Goal: Find specific page/section

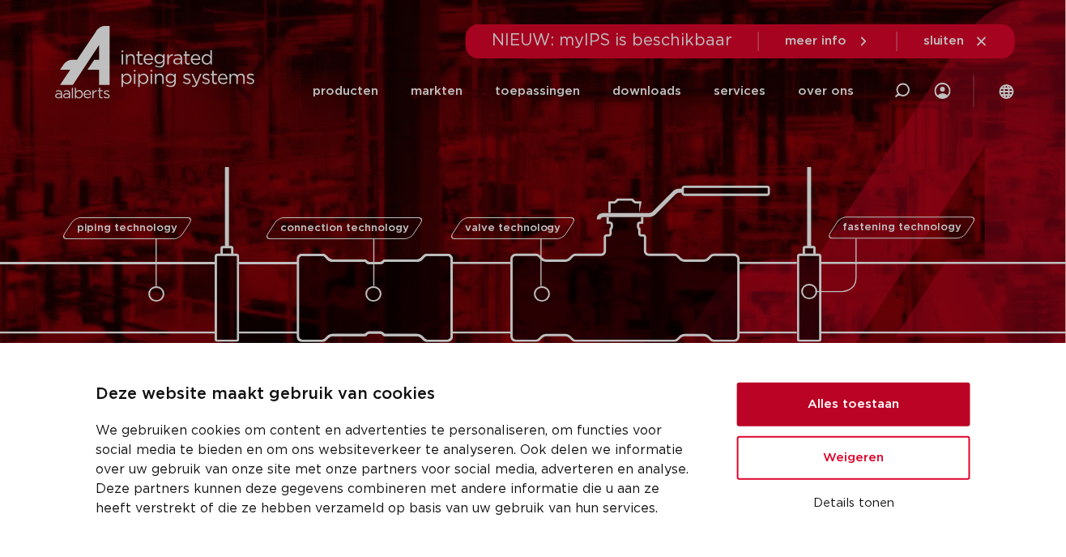
click at [909, 407] on button "Alles toestaan" at bounding box center [853, 404] width 233 height 44
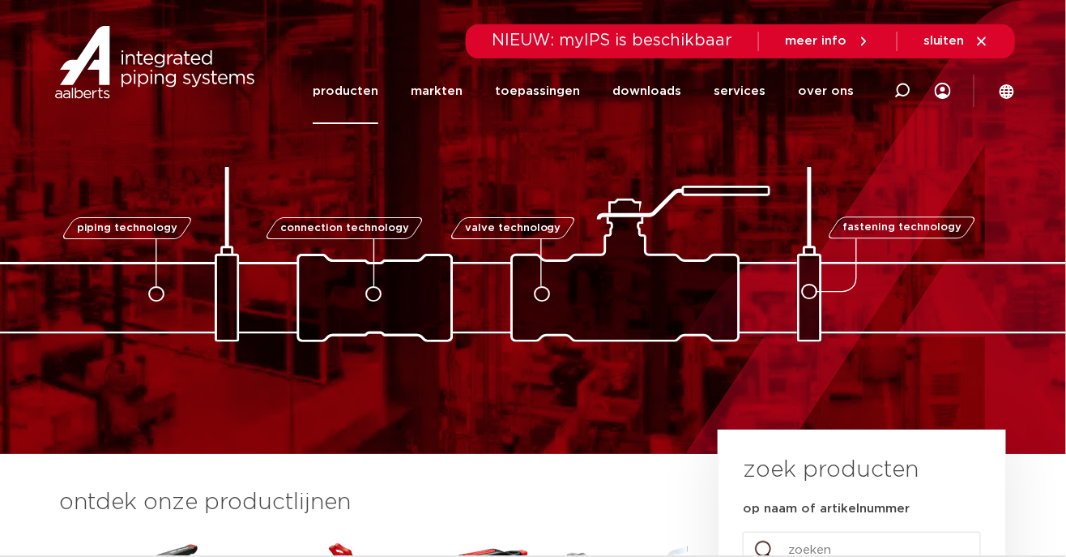
click at [361, 97] on link "producten" at bounding box center [346, 91] width 66 height 66
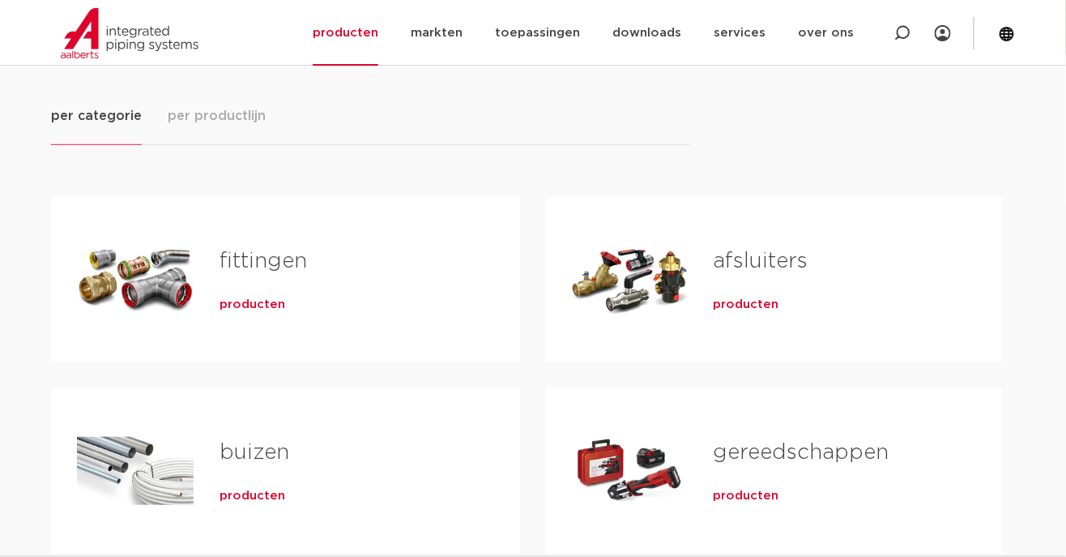
scroll to position [207, 0]
click at [749, 267] on link "afsluiters" at bounding box center [761, 260] width 95 height 21
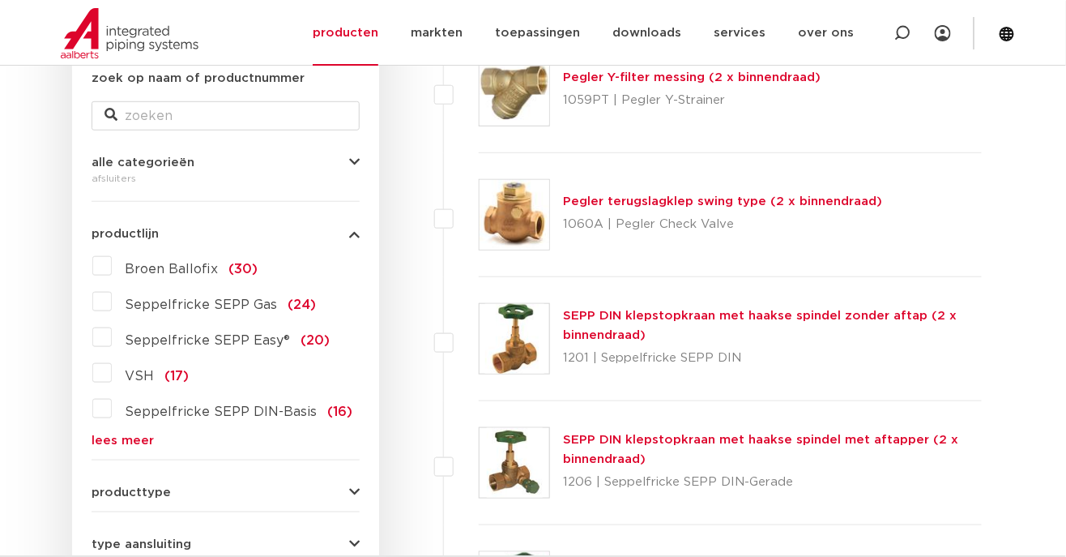
scroll to position [321, 0]
click at [113, 446] on link "lees meer" at bounding box center [226, 441] width 268 height 12
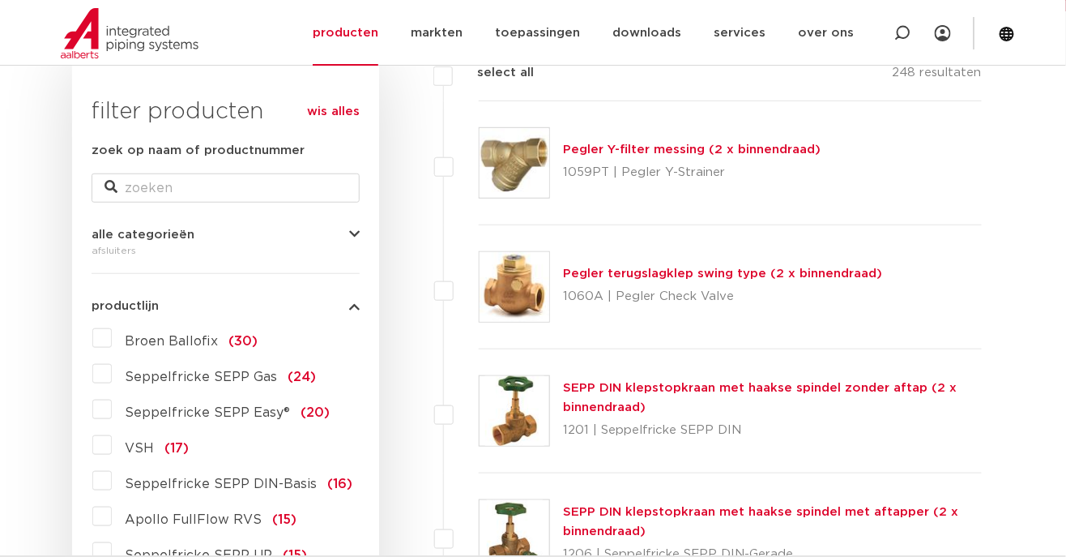
scroll to position [0, 0]
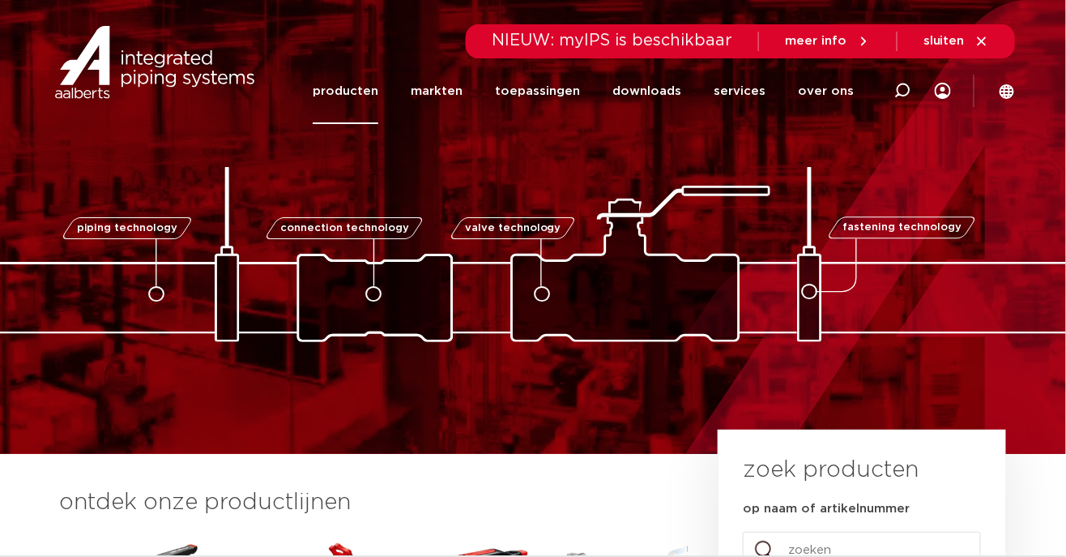
click at [356, 102] on link "producten" at bounding box center [346, 91] width 66 height 66
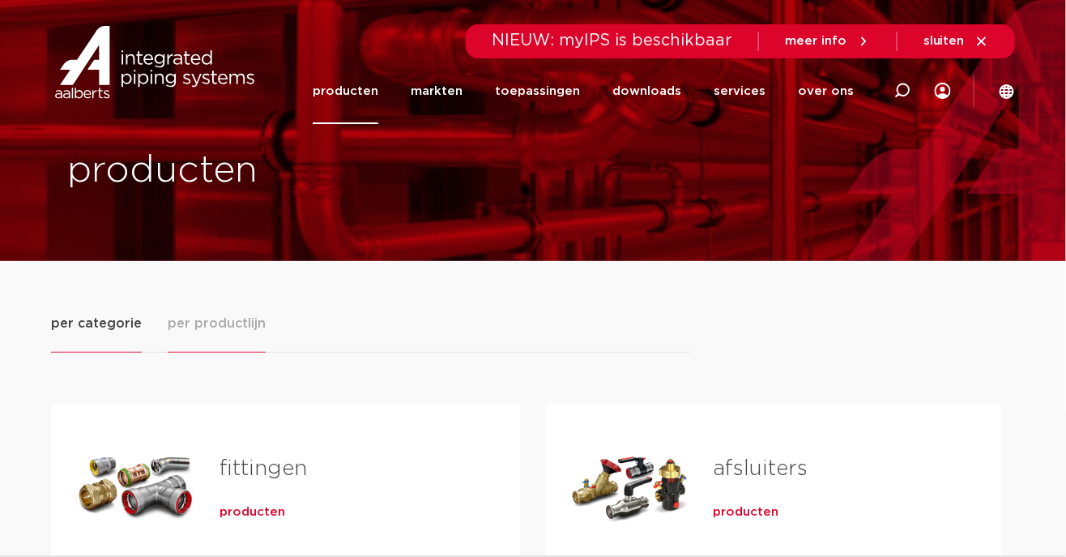
click at [199, 334] on button "per productlijn" at bounding box center [217, 333] width 98 height 39
